Goal: Navigation & Orientation: Find specific page/section

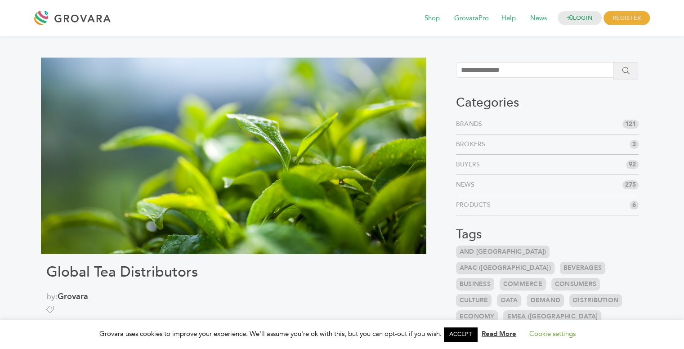
click at [94, 21] on div at bounding box center [74, 18] width 81 height 22
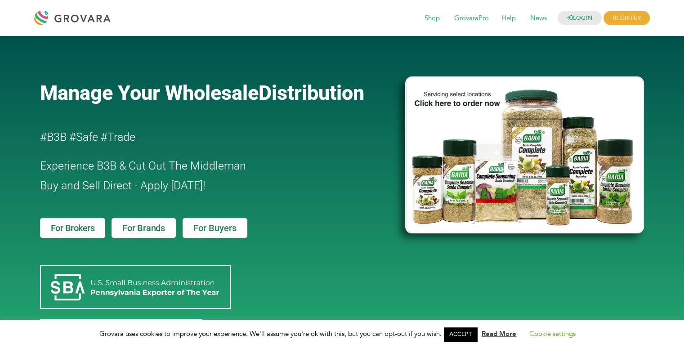
click at [74, 224] on span "For Brokers" at bounding box center [73, 228] width 44 height 9
click at [309, 227] on div "Manage Your Wholesale Distribution #B3B #Safe #Trade Experience B3B & Cut Out T…" at bounding box center [218, 214] width 365 height 348
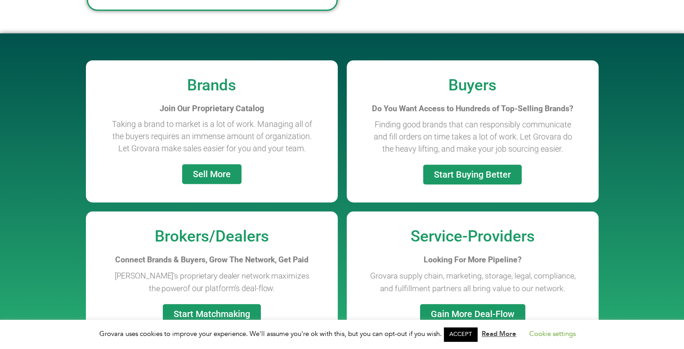
scroll to position [699, 0]
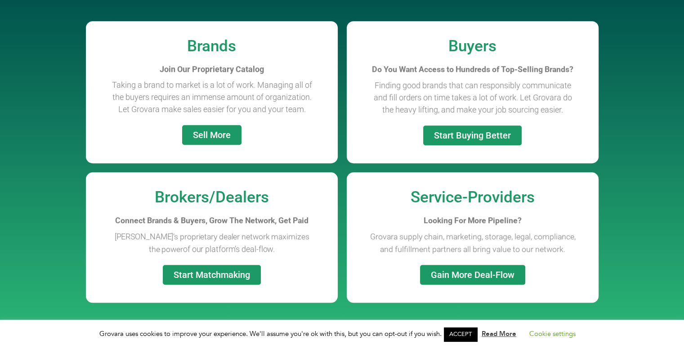
click at [223, 139] on span "Sell More" at bounding box center [212, 134] width 38 height 9
